Goal: Task Accomplishment & Management: Manage account settings

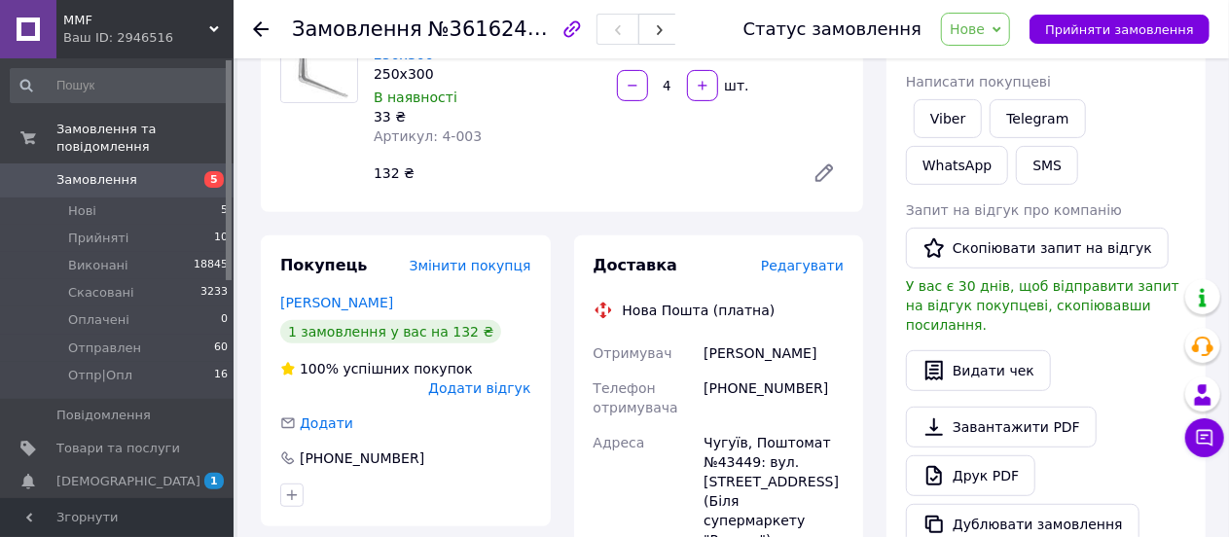
scroll to position [195, 0]
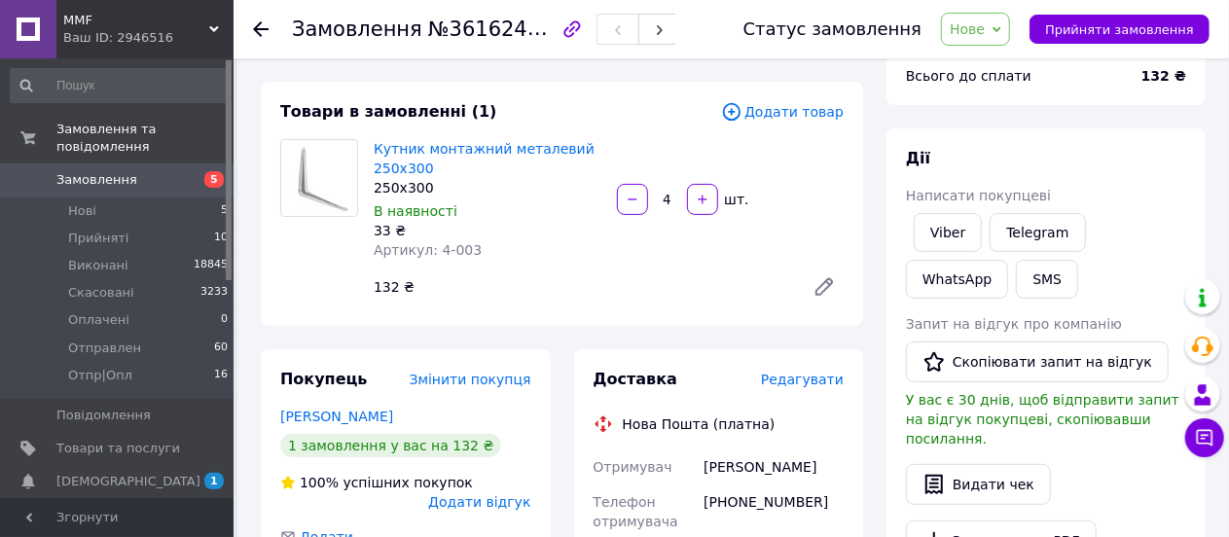
click at [258, 25] on use at bounding box center [261, 29] width 16 height 16
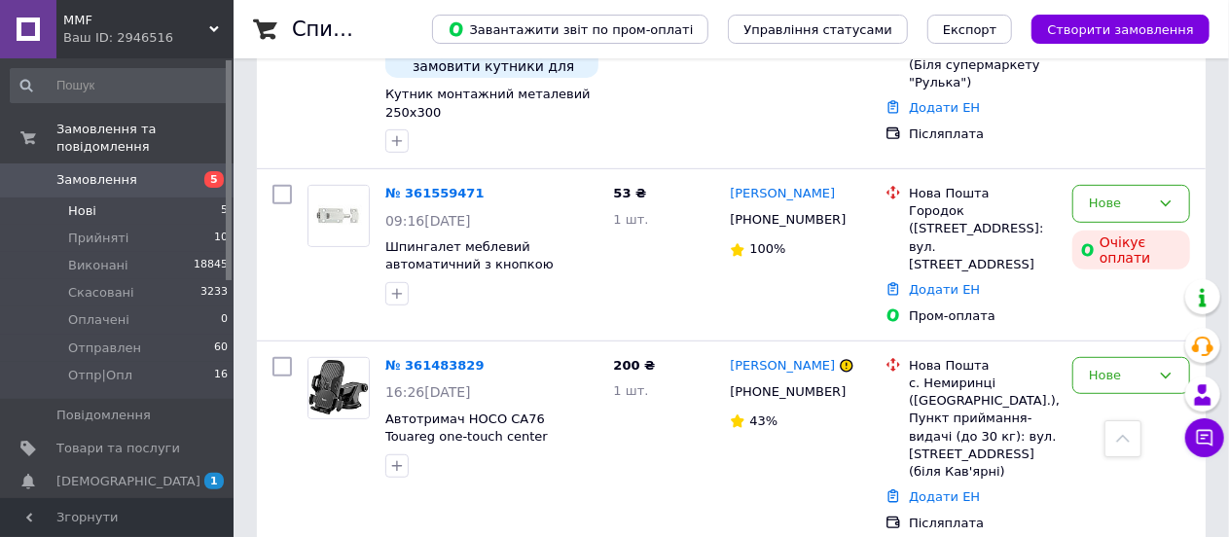
scroll to position [486, 0]
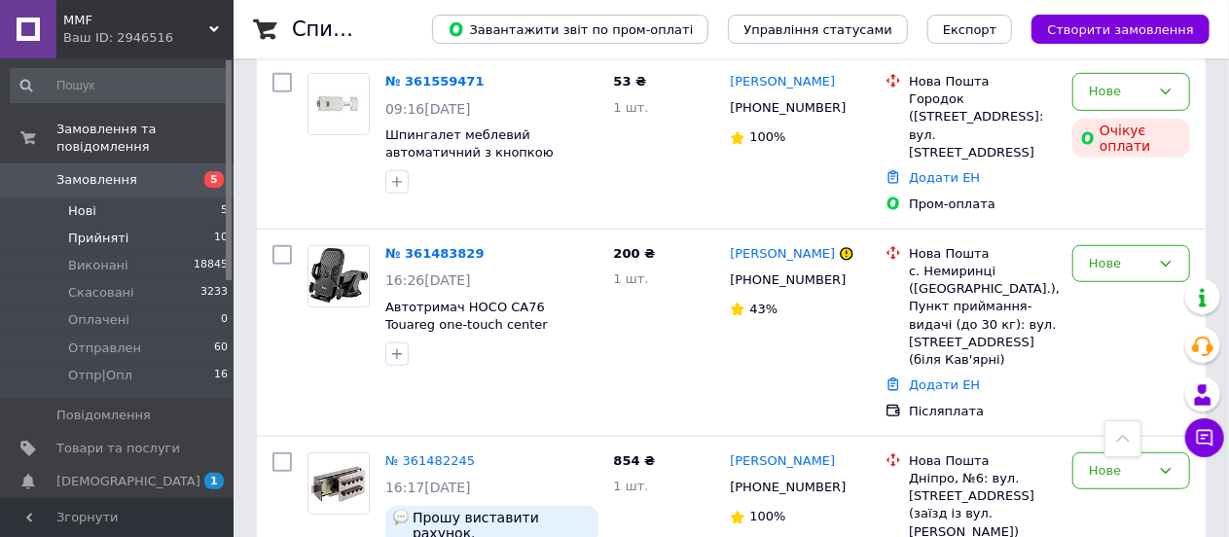
click at [90, 230] on span "Прийняті" at bounding box center [98, 239] width 60 height 18
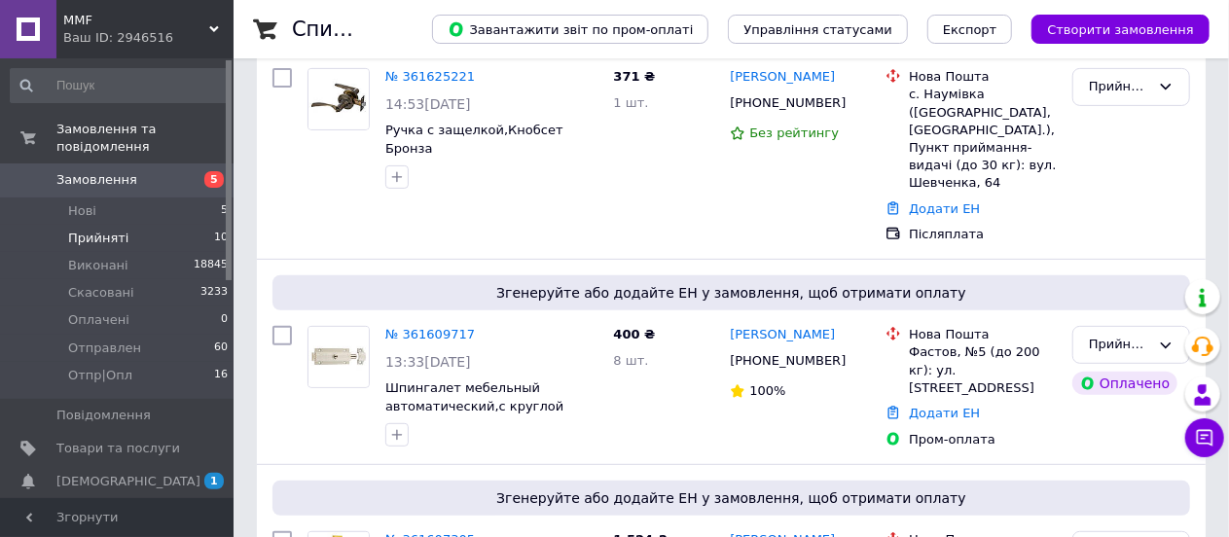
scroll to position [584, 0]
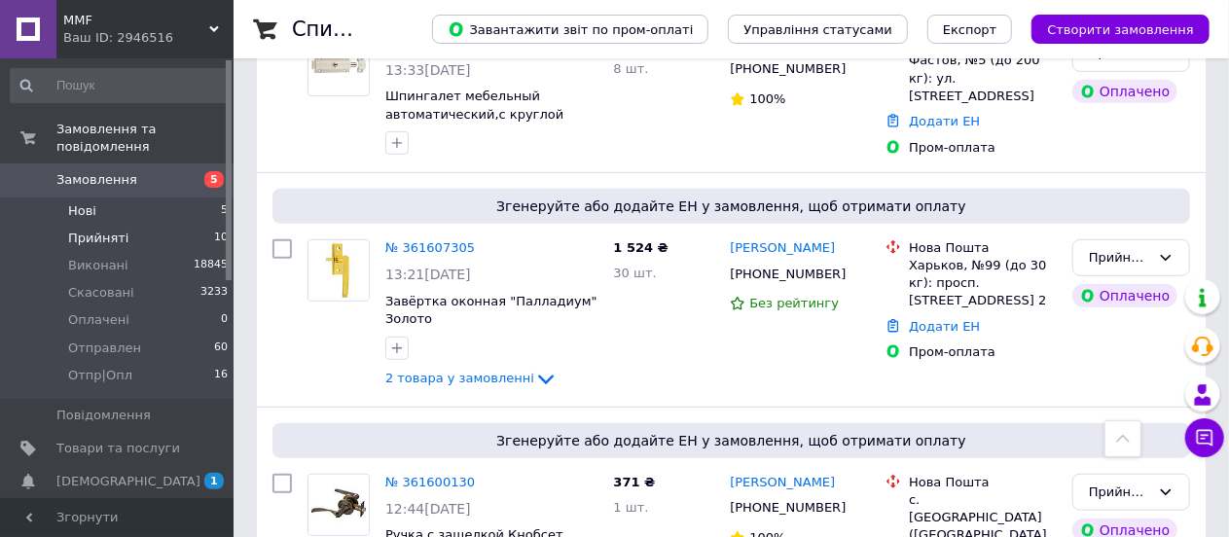
click at [75, 202] on span "Нові" at bounding box center [82, 211] width 28 height 18
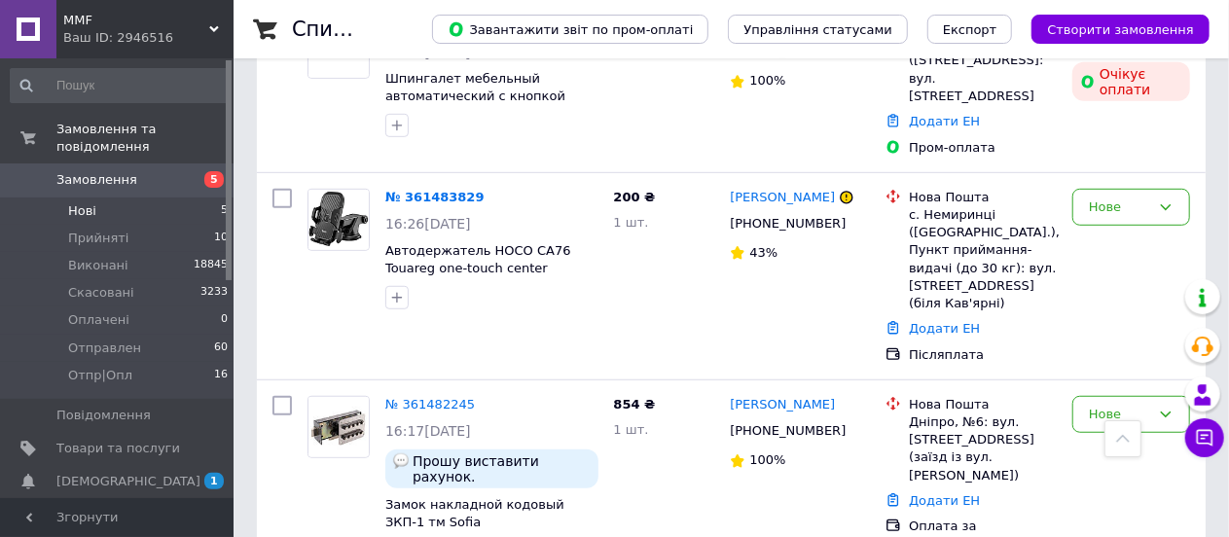
scroll to position [446, 0]
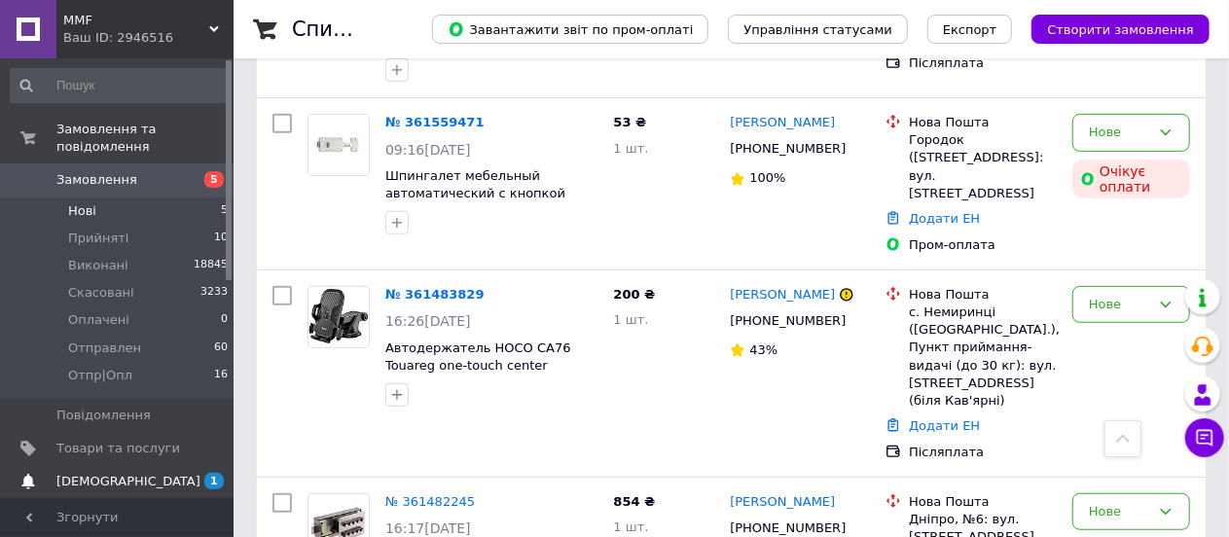
click at [98, 473] on span "[DEMOGRAPHIC_DATA]" at bounding box center [128, 482] width 144 height 18
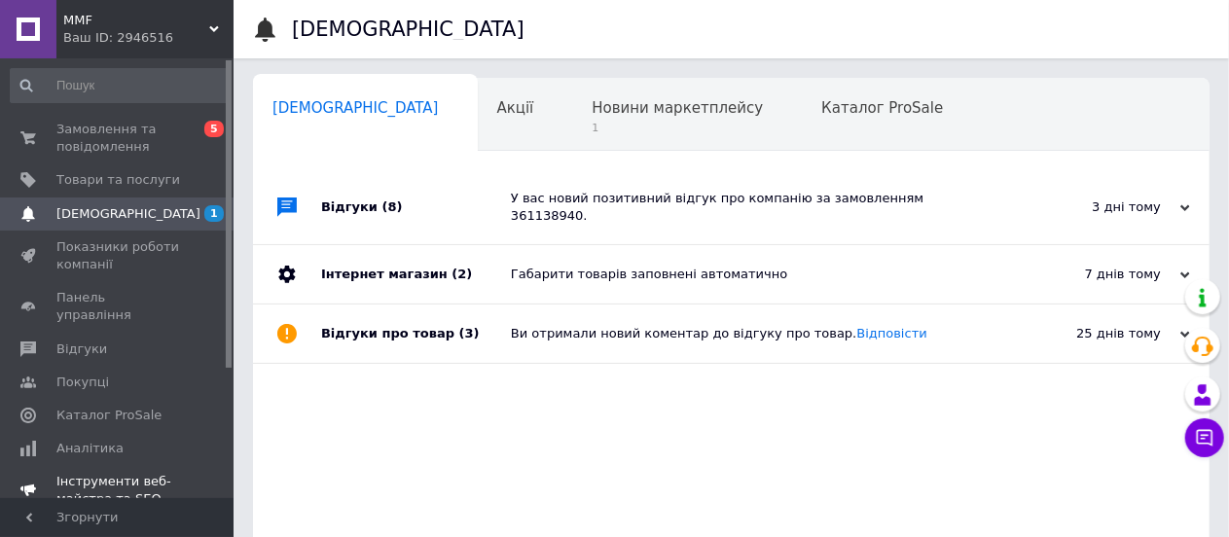
scroll to position [0, 8]
click at [584, 102] on span "Новини маркетплейсу" at bounding box center [669, 108] width 171 height 18
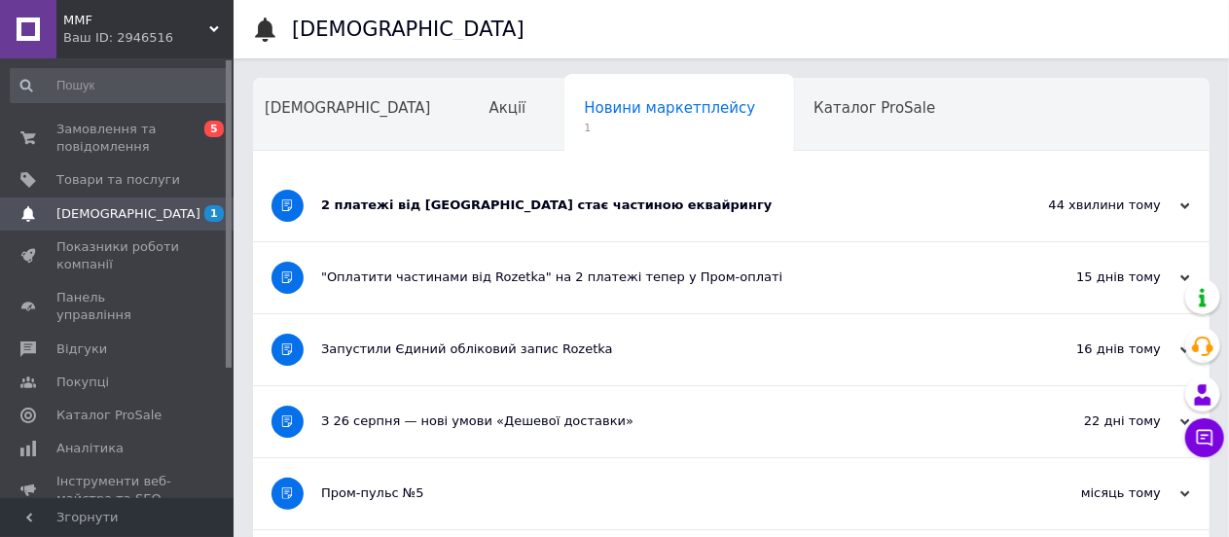
click at [505, 209] on div "2 платежі від Rozetka стає частиною еквайрингу" at bounding box center [658, 206] width 674 height 18
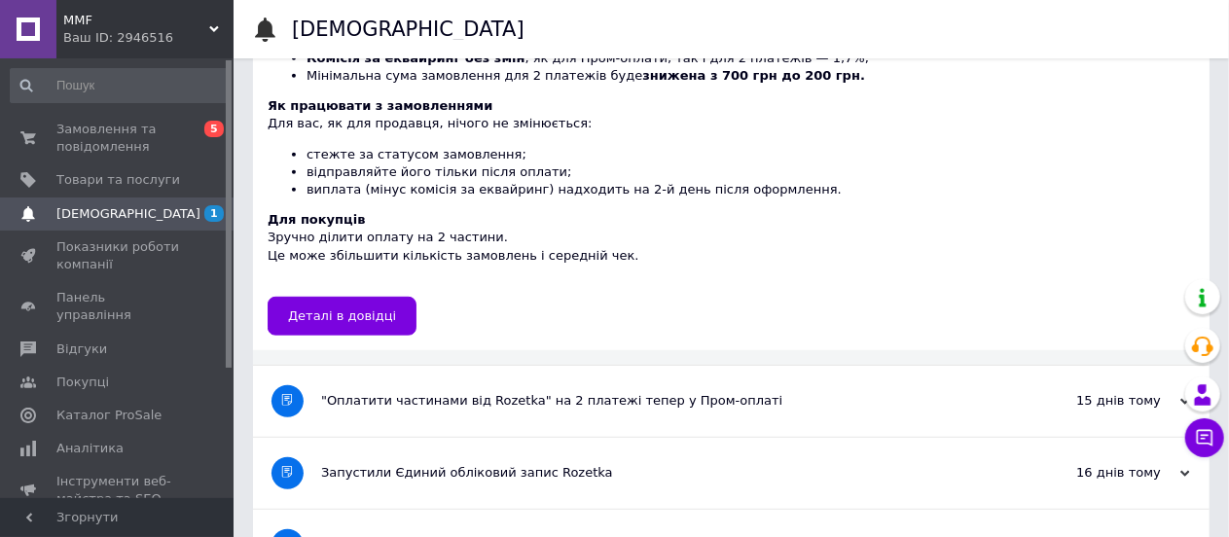
scroll to position [486, 0]
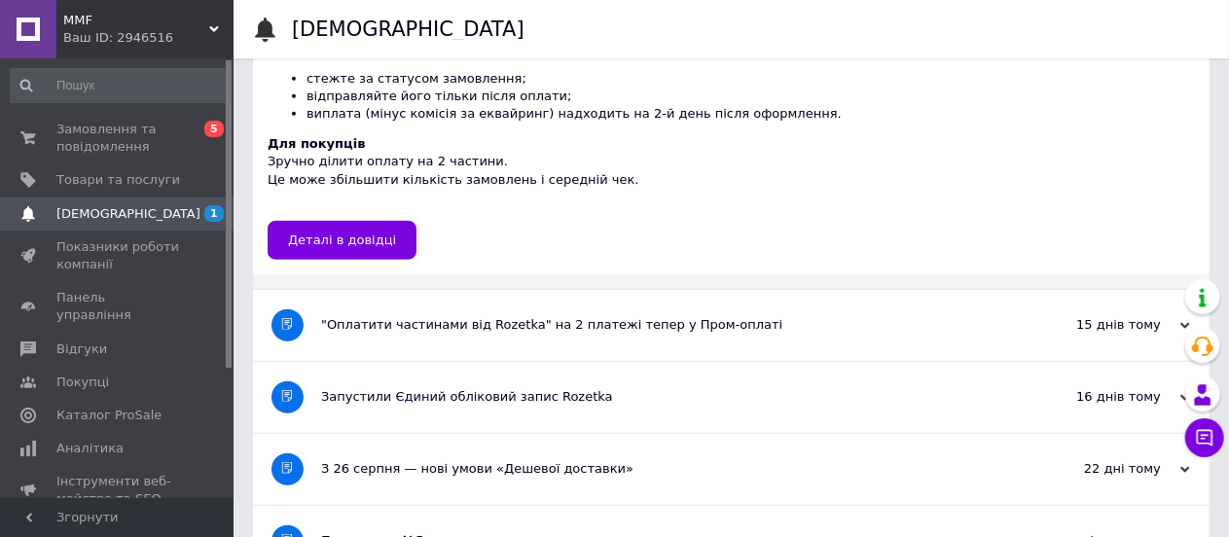
click at [554, 316] on div ""Оплатити частинами від Rozetka" на 2 платежі тепер у Пром-оплаті" at bounding box center [658, 325] width 674 height 18
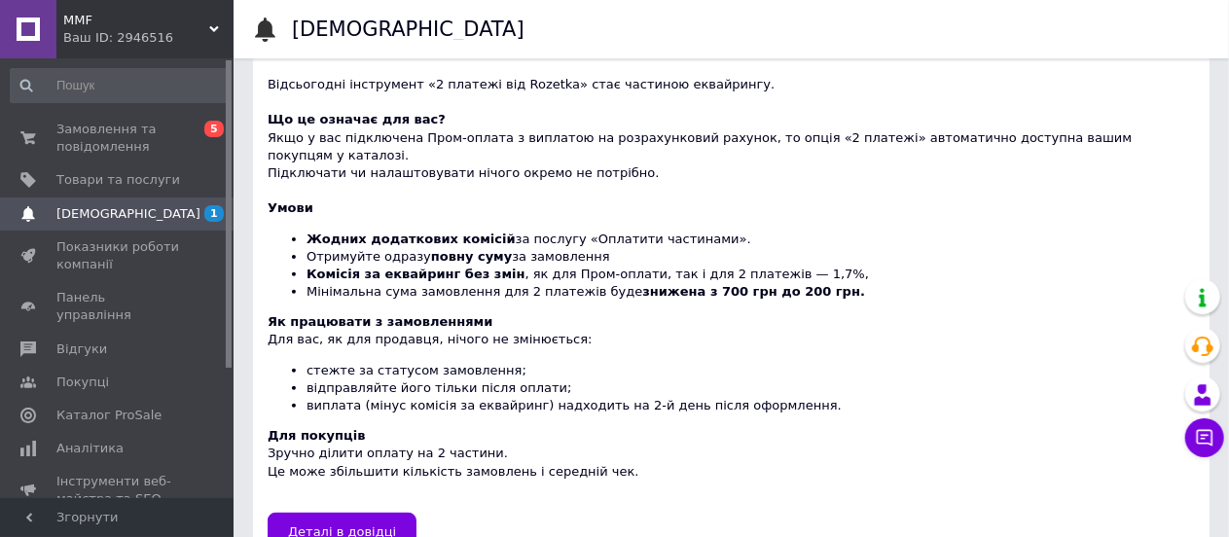
scroll to position [0, 0]
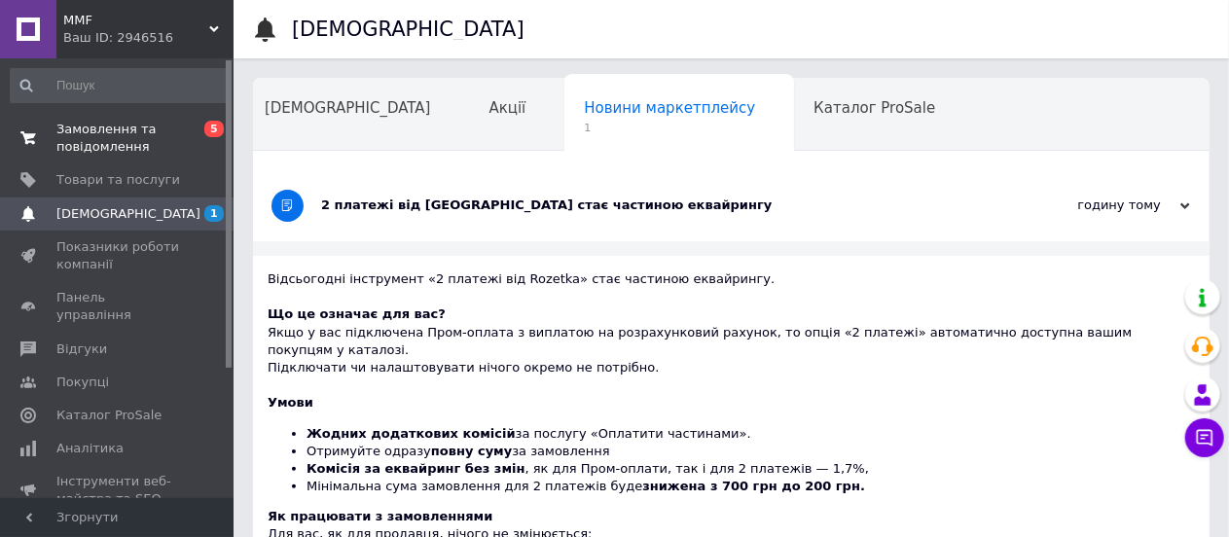
click at [86, 134] on span "Замовлення та повідомлення" at bounding box center [118, 138] width 124 height 35
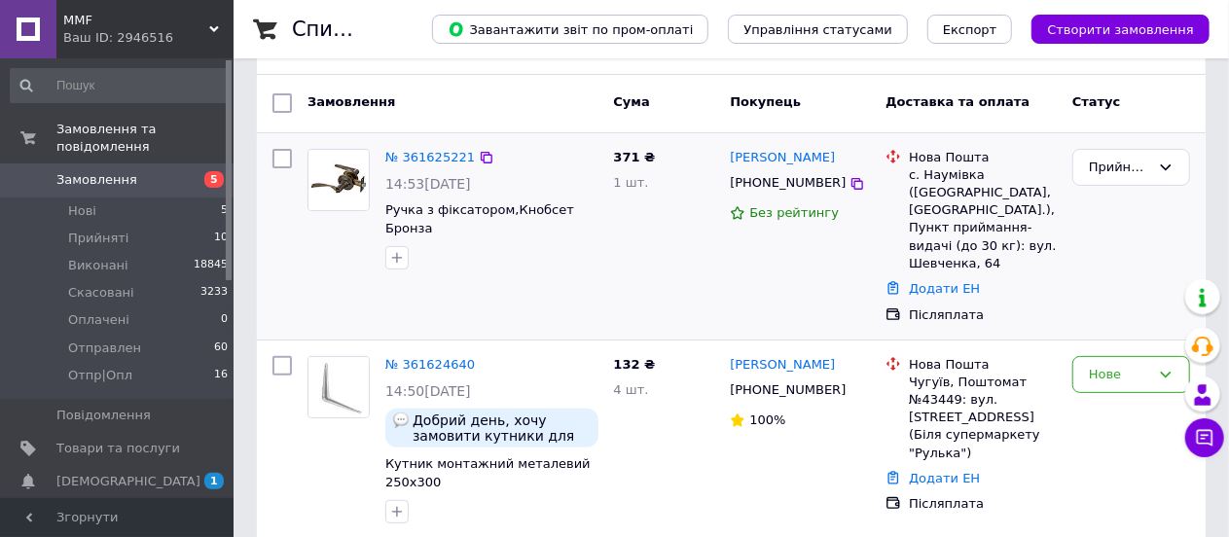
scroll to position [292, 0]
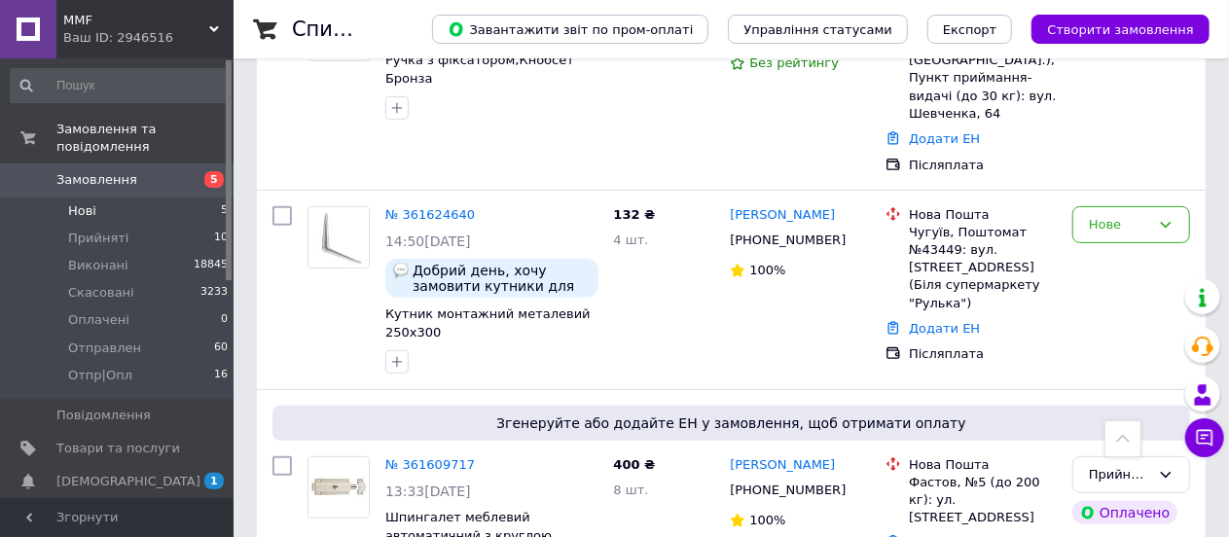
click at [78, 202] on span "Нові" at bounding box center [82, 211] width 28 height 18
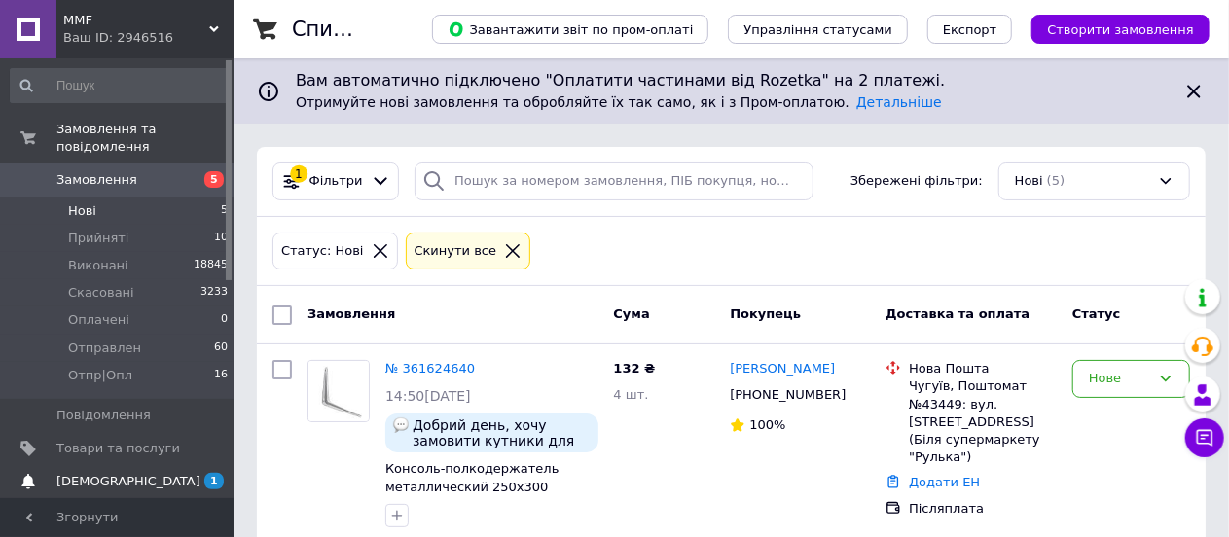
click at [90, 473] on span "[DEMOGRAPHIC_DATA]" at bounding box center [128, 482] width 144 height 18
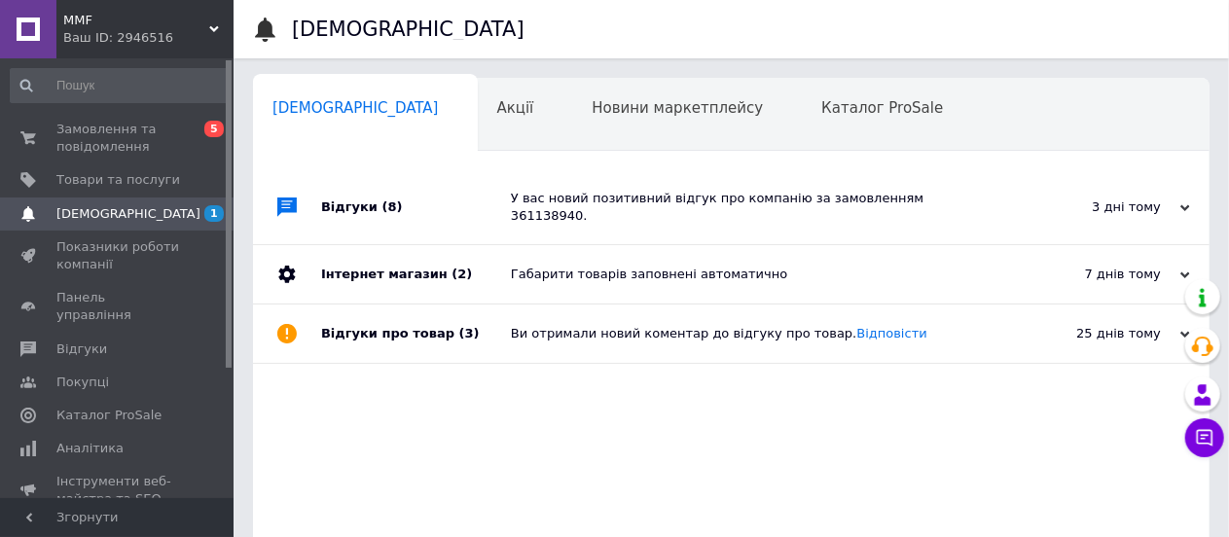
scroll to position [0, 8]
click at [88, 137] on span "Замовлення та повідомлення" at bounding box center [118, 138] width 124 height 35
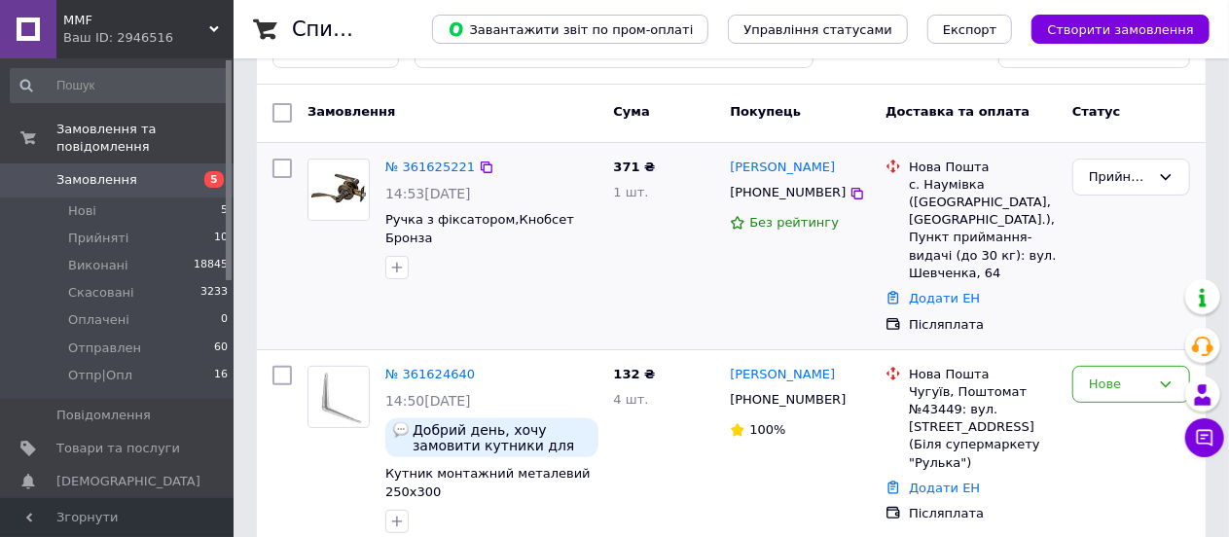
scroll to position [195, 0]
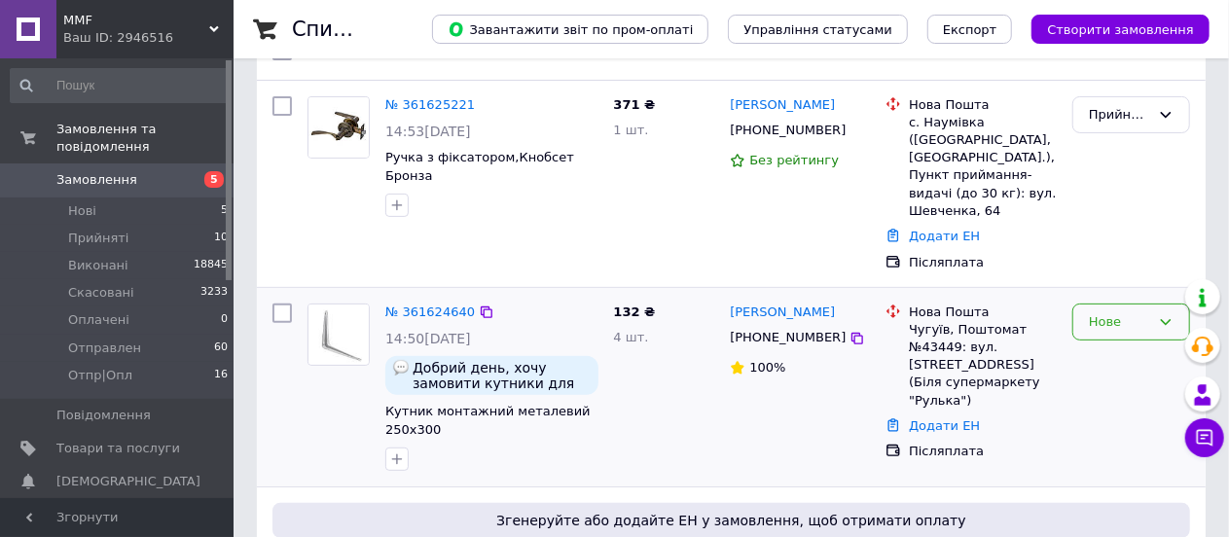
click at [1107, 312] on div "Нове" at bounding box center [1119, 322] width 61 height 20
click at [1095, 419] on li "Скасовано" at bounding box center [1131, 433] width 116 height 36
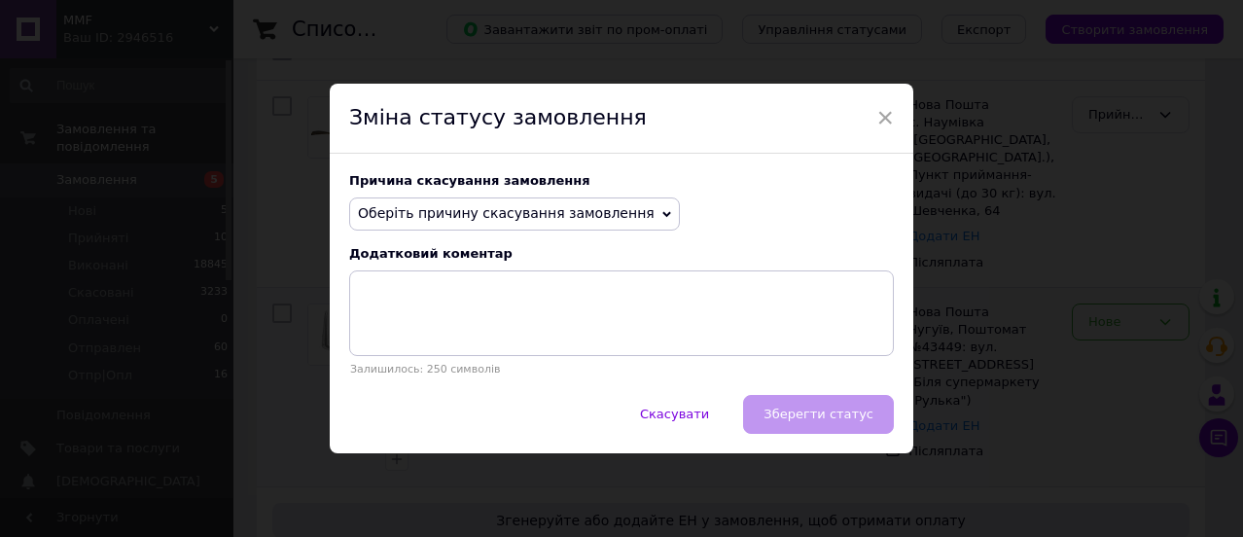
click at [444, 223] on span "Оберіть причину скасування замовлення" at bounding box center [514, 214] width 331 height 33
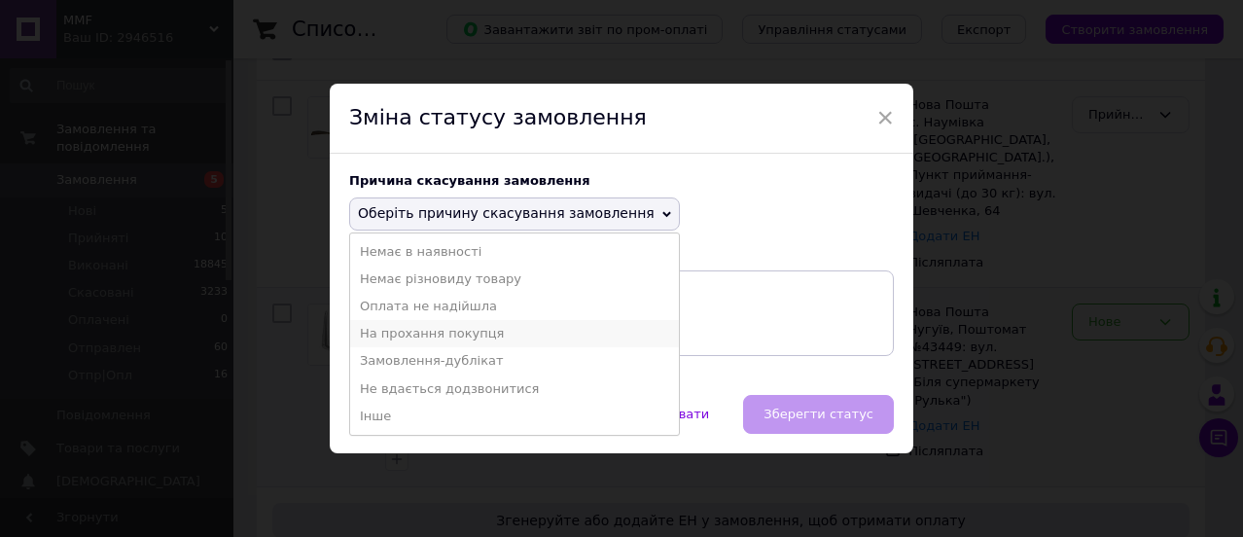
click at [407, 338] on li "На прохання покупця" at bounding box center [514, 333] width 329 height 27
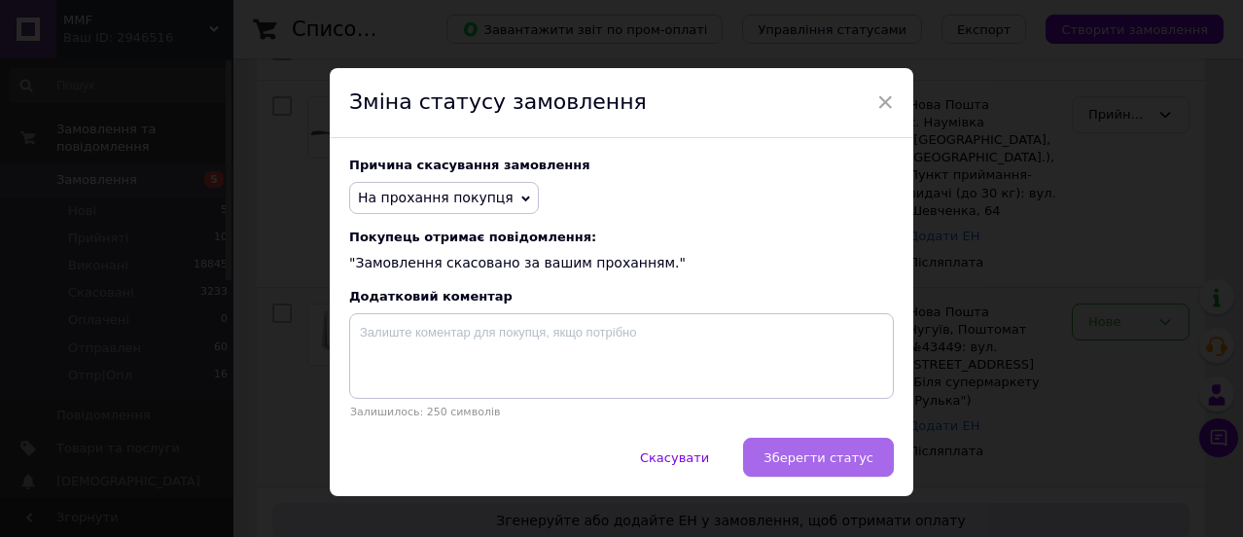
click at [816, 450] on button "Зберегти статус" at bounding box center [818, 457] width 151 height 39
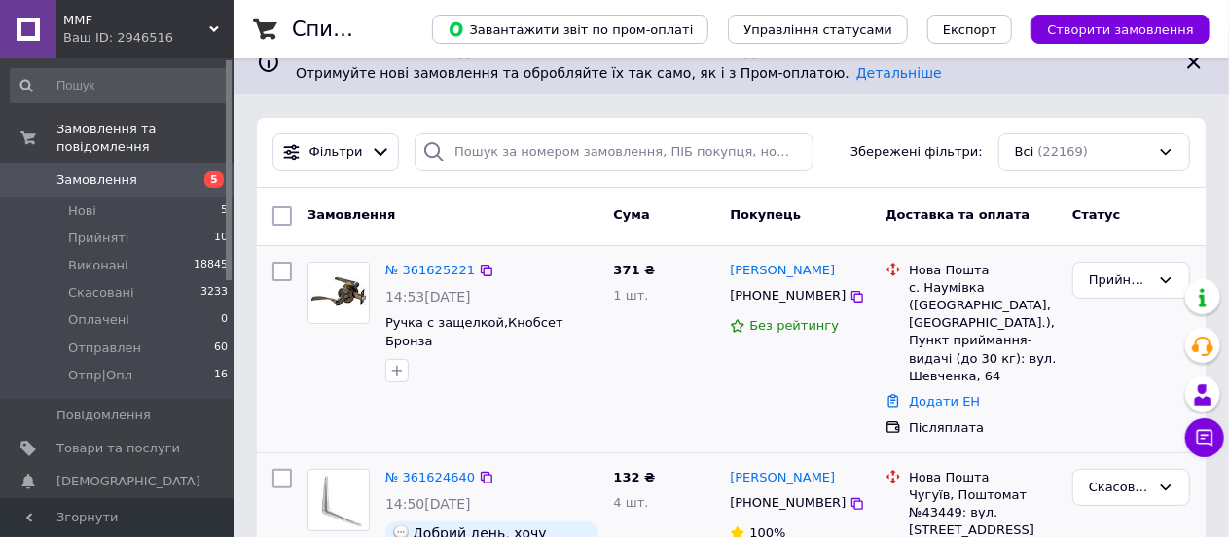
scroll to position [0, 0]
